Goal: Check status: Check status

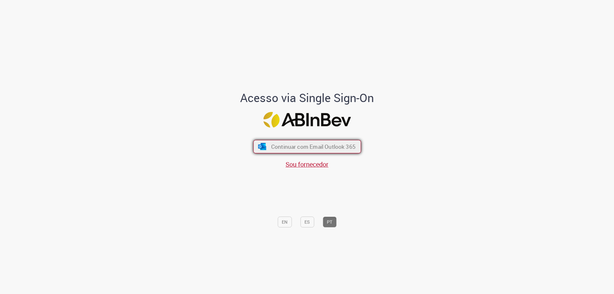
click at [338, 146] on span "Continuar com Email Outlook 365" at bounding box center [313, 146] width 84 height 7
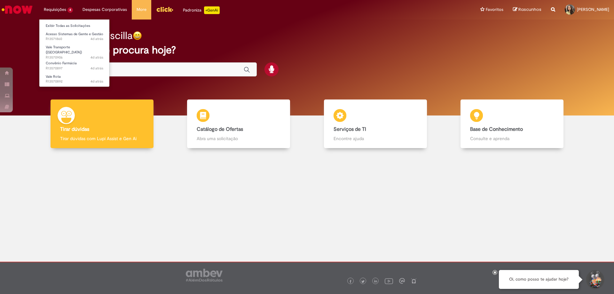
click at [61, 12] on li "Requisições 4 Exibir Todas as Solicitações Acesso Sistemas de Gente e Gestão 4d…" at bounding box center [58, 9] width 39 height 19
click at [68, 75] on link "Vale Rota 4d atrás 4 dias atrás R13570892" at bounding box center [74, 79] width 70 height 12
click at [73, 75] on link "Vale Rota 4d atrás 4 dias atrás R13570892" at bounding box center [74, 79] width 70 height 12
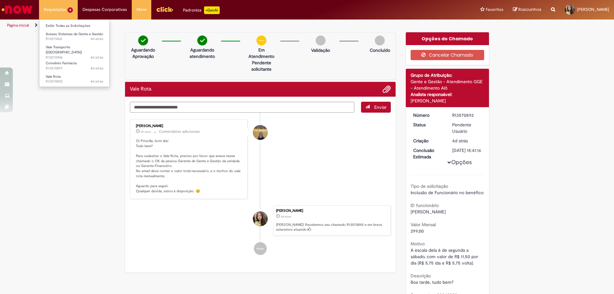
click at [59, 10] on li "Requisições 4 Exibir Todas as Solicitações Acesso Sistemas de Gente e Gestão 4d…" at bounding box center [58, 9] width 39 height 19
click at [67, 61] on span "Convênio Farmácia" at bounding box center [61, 63] width 31 height 5
click at [74, 61] on span "Convênio Farmácia" at bounding box center [61, 63] width 31 height 5
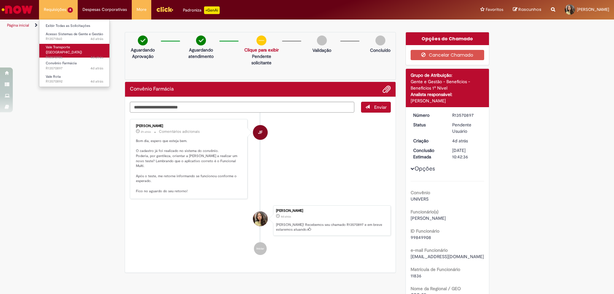
click at [66, 46] on span "Vale Transporte ([GEOGRAPHIC_DATA])" at bounding box center [64, 50] width 36 height 10
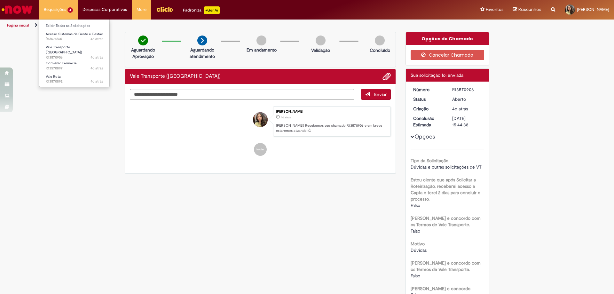
click at [59, 8] on li "Requisições 4 Exibir Todas as Solicitações Acesso Sistemas de Gente e Gestão 4d…" at bounding box center [58, 9] width 39 height 19
click at [66, 36] on span "Acesso Sistemas de Gente e Gestão" at bounding box center [75, 34] width 58 height 5
click at [70, 38] on span "4d atrás 4 dias atrás R13571860" at bounding box center [75, 38] width 58 height 5
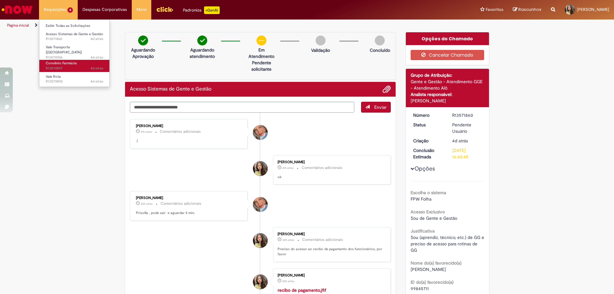
click at [64, 61] on span "Convênio Farmácia" at bounding box center [61, 63] width 31 height 5
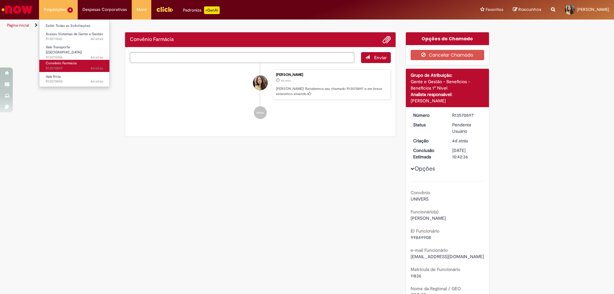
click at [71, 63] on link "Convênio Farmácia 4d atrás 4 dias atrás R13570897" at bounding box center [74, 66] width 70 height 12
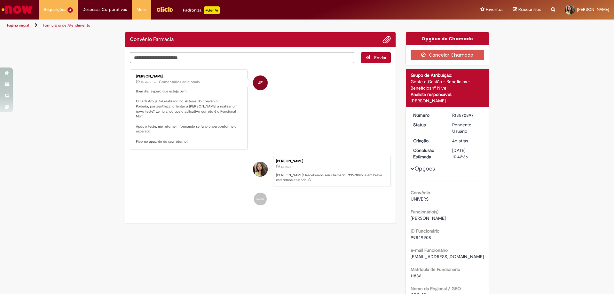
click at [187, 57] on textarea "Digite sua mensagem aqui..." at bounding box center [242, 57] width 225 height 11
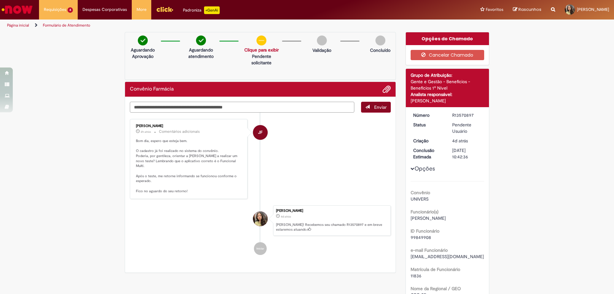
type textarea "**********"
click at [375, 107] on span "Enviar" at bounding box center [380, 107] width 12 height 6
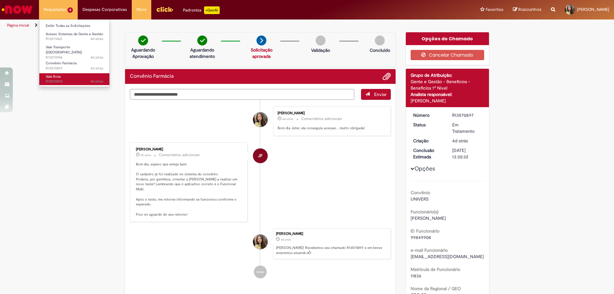
click at [64, 73] on link "Vale Rota 4d atrás 4 dias atrás R13570892" at bounding box center [74, 79] width 70 height 12
click at [68, 74] on link "Vale Rota 4d atrás 4 dias atrás R13570892" at bounding box center [74, 79] width 70 height 12
